Goal: Transaction & Acquisition: Purchase product/service

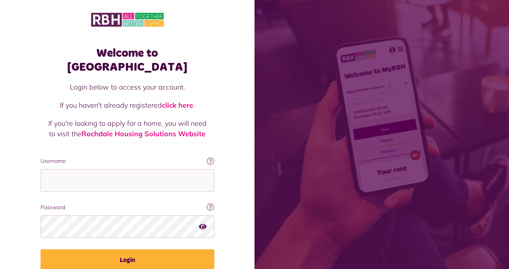
type input "**********"
click at [41, 250] on button "Login" at bounding box center [128, 261] width 174 height 22
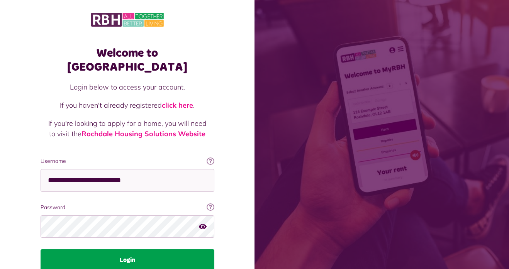
click at [104, 250] on button "Login" at bounding box center [128, 261] width 174 height 22
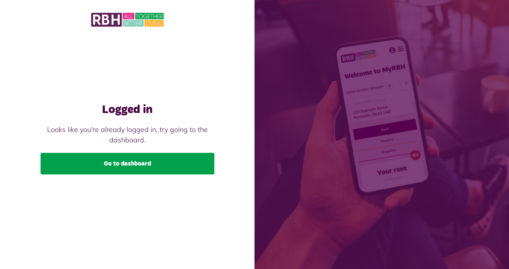
click at [109, 165] on link "Go to dashboard" at bounding box center [128, 164] width 174 height 22
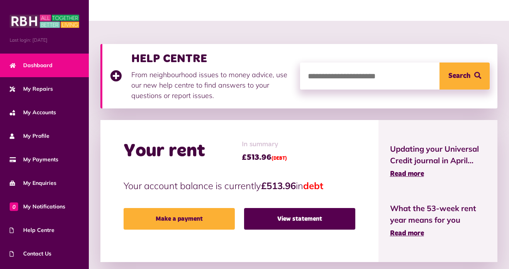
scroll to position [95, 0]
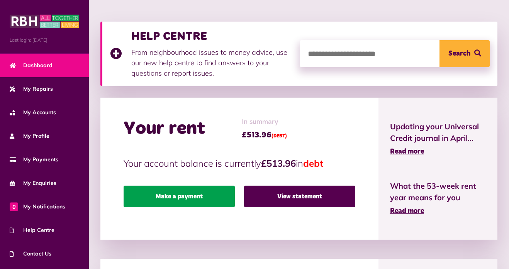
click at [199, 194] on link "Make a payment" at bounding box center [179, 197] width 111 height 22
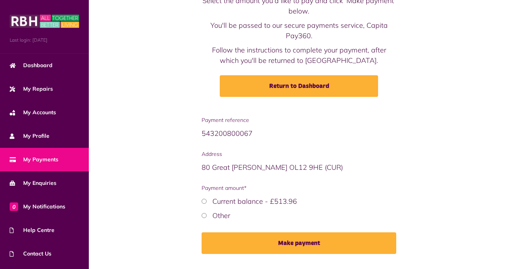
scroll to position [72, 0]
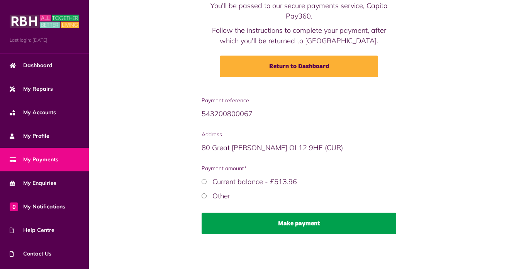
click at [287, 226] on button "Make payment" at bounding box center [299, 224] width 195 height 22
